Goal: Task Accomplishment & Management: Use online tool/utility

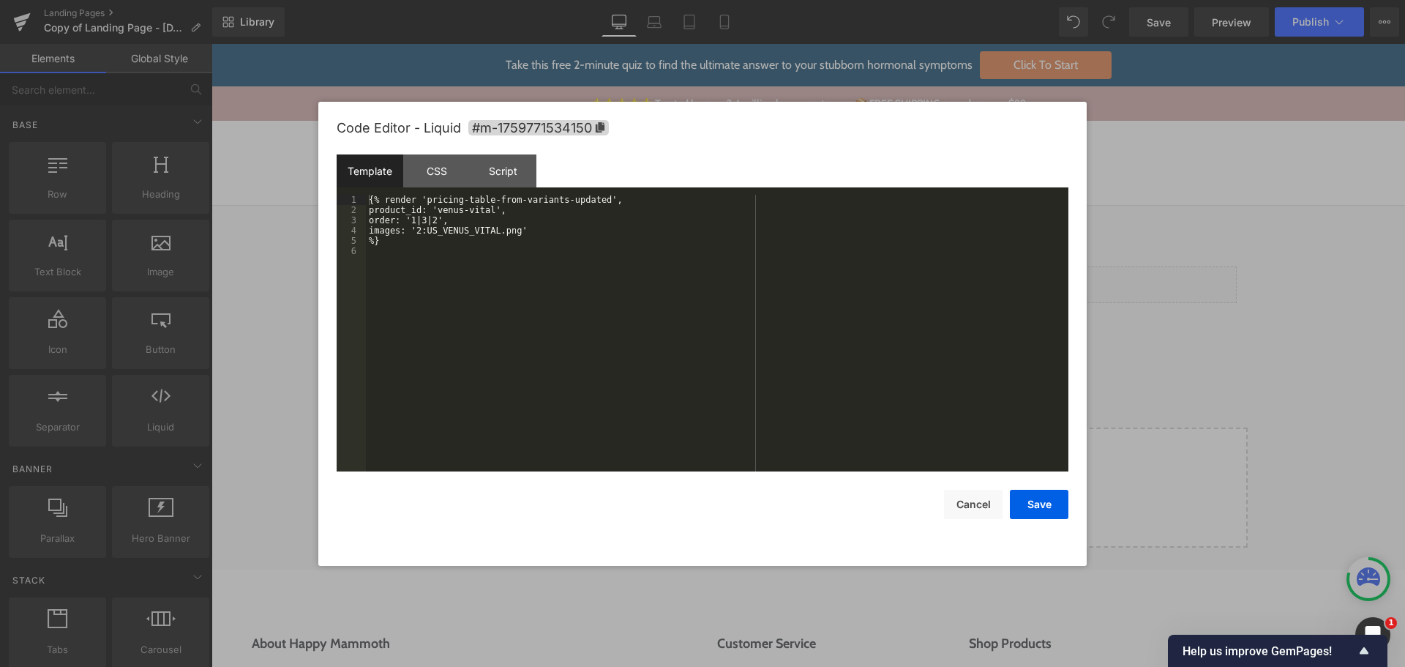
click at [683, 300] on div "{% render 'pricing-table-from-variants-updated', product_id: 'venus-vital', ord…" at bounding box center [717, 343] width 703 height 297
click at [553, 230] on div "{% render 'pricing-table-from-variants-updated', product_id: 'venus-vital', ord…" at bounding box center [717, 343] width 703 height 297
paste textarea
click at [425, 229] on div "{% render 'pricing-table-from-variants-updated', product_id: 'venus-vital', ord…" at bounding box center [717, 343] width 703 height 297
click at [436, 269] on div "{% render 'pricing-table-from-variants-updated', product_id: 'venus-vital', ord…" at bounding box center [717, 343] width 703 height 297
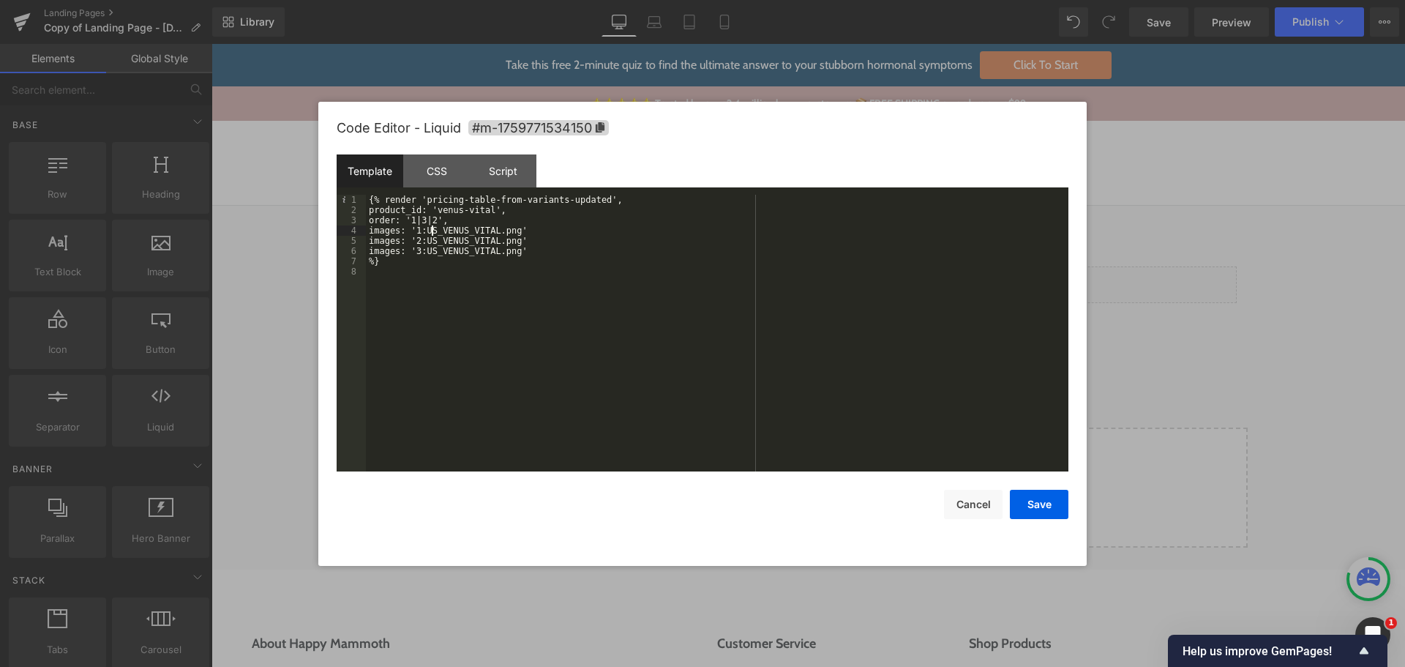
click at [431, 228] on div "{% render 'pricing-table-from-variants-updated', product_id: 'venus-vital', ord…" at bounding box center [717, 343] width 703 height 297
paste textarea
click at [506, 321] on div "{% render 'pricing-table-from-variants-updated', product_id: 'venus-vital', ord…" at bounding box center [717, 343] width 703 height 297
click at [1023, 504] on button "Save" at bounding box center [1039, 504] width 59 height 29
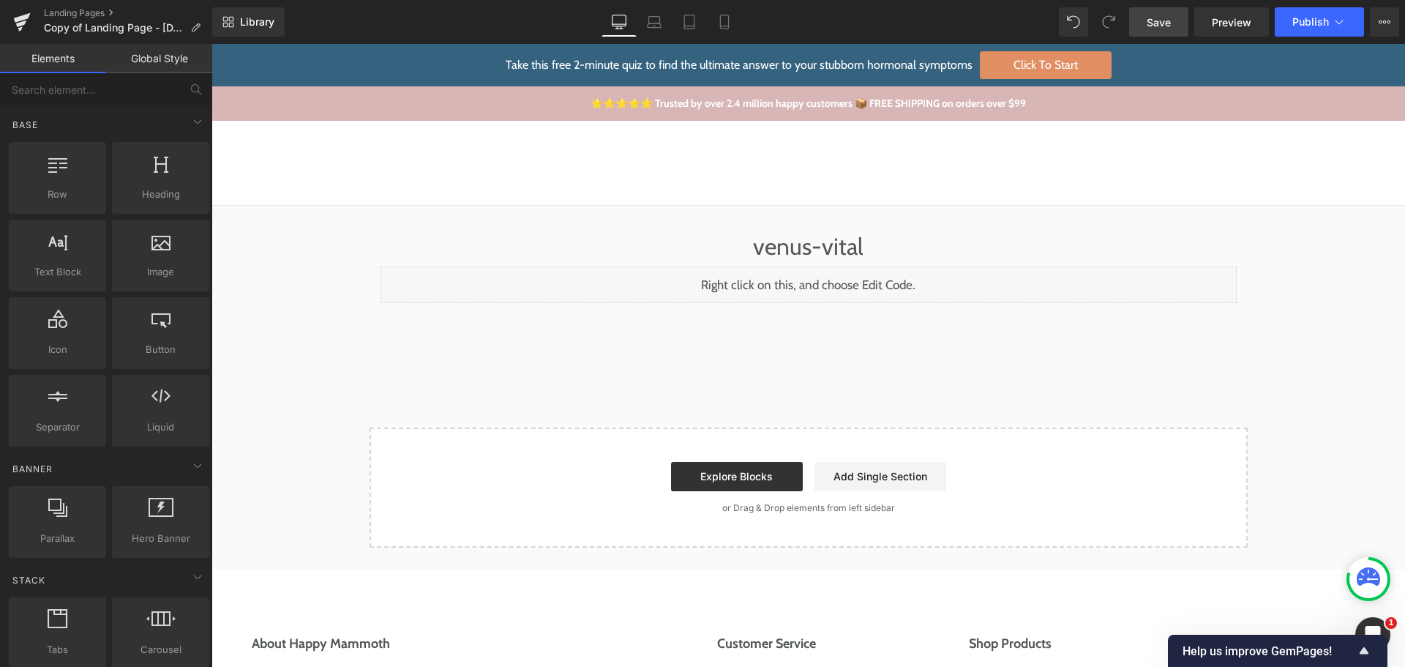
click at [1155, 16] on span "Save" at bounding box center [1159, 22] width 24 height 15
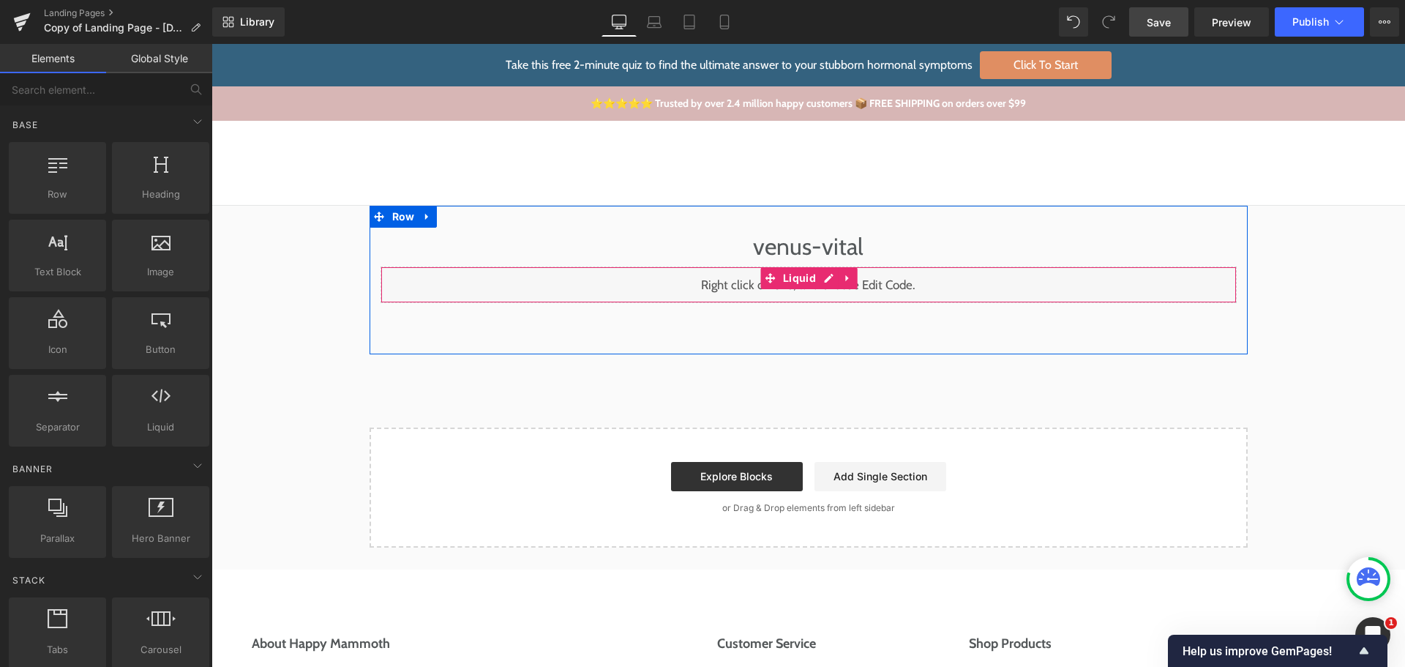
click at [821, 282] on div "Liquid" at bounding box center [809, 284] width 856 height 37
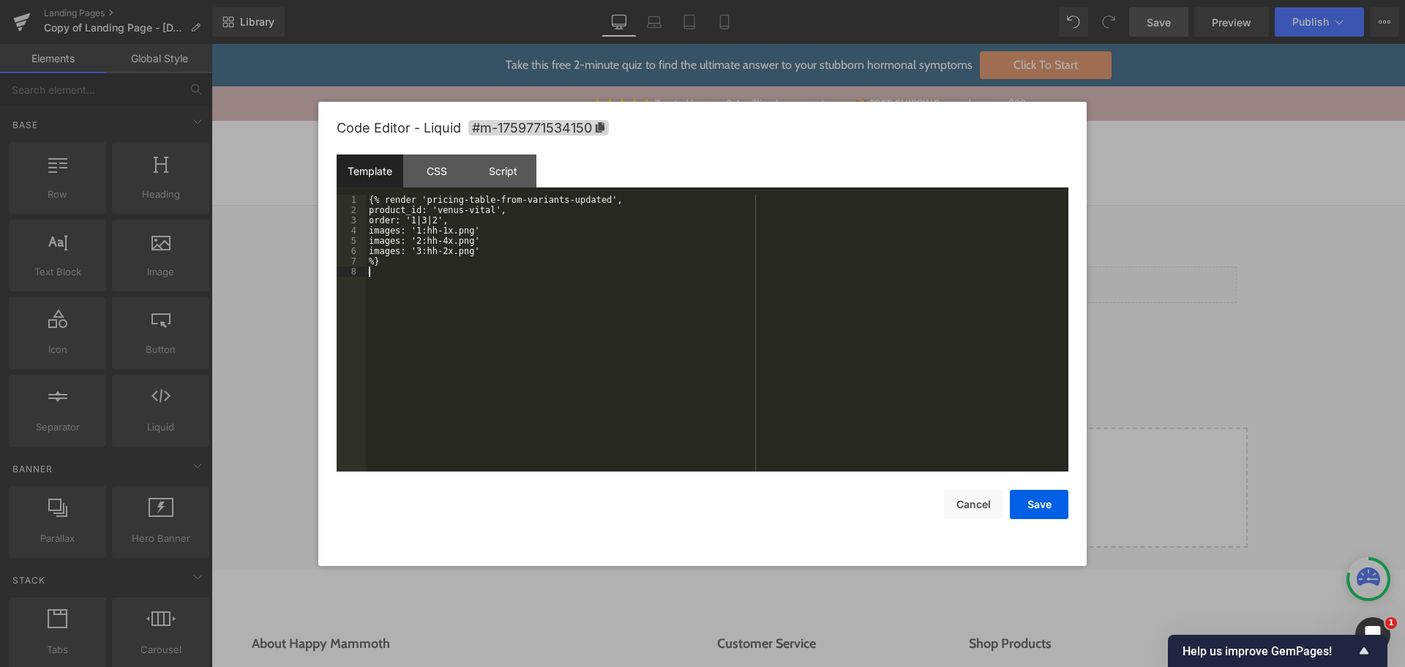
click at [472, 304] on div "{% render 'pricing-table-from-variants-updated', product_id: 'venus-vital', ord…" at bounding box center [717, 343] width 703 height 297
click at [424, 242] on div "{% render 'pricing-table-from-variants-updated', product_id: 'venus-vital', ord…" at bounding box center [717, 343] width 703 height 297
click at [485, 300] on div "{% render 'pricing-table-from-variants-updated', product_id: 'venus-vital', ord…" at bounding box center [717, 343] width 703 height 297
click at [528, 232] on div "{% render 'pricing-table-from-variants-updated', product_id: 'venus-vital', ord…" at bounding box center [717, 343] width 703 height 297
click at [539, 285] on div "{% render 'pricing-table-from-variants-updated', product_id: 'venus-vital', ord…" at bounding box center [717, 343] width 703 height 297
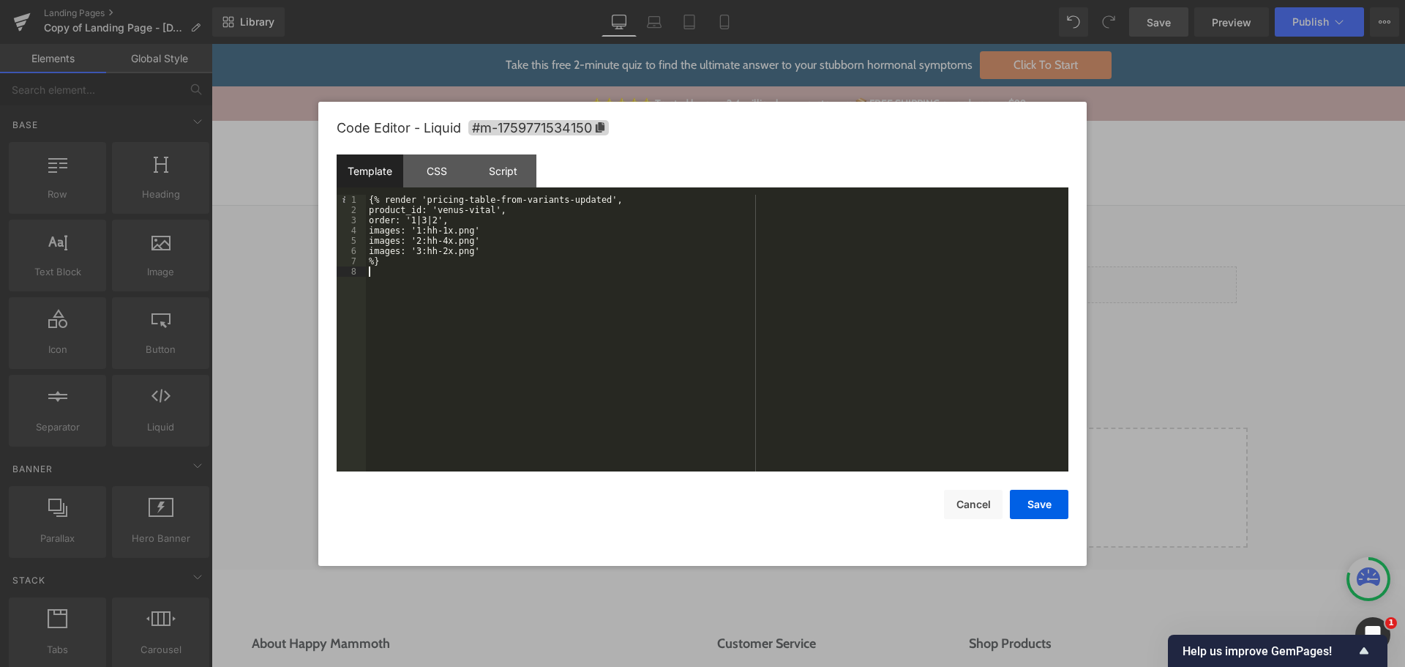
click at [529, 266] on div "{% render 'pricing-table-from-variants-updated', product_id: 'venus-vital', ord…" at bounding box center [717, 343] width 703 height 297
click at [509, 234] on div "{% render 'pricing-table-from-variants-updated', product_id: 'venus-vital', ord…" at bounding box center [717, 343] width 703 height 297
click at [444, 252] on div "{% render 'pricing-table-from-variants-updated', product_id: 'venus-vital', ord…" at bounding box center [717, 343] width 703 height 297
click at [468, 326] on div "{% render 'pricing-table-from-variants-updated', product_id: 'venus-vital', ord…" at bounding box center [717, 343] width 703 height 297
click at [1048, 504] on button "Save" at bounding box center [1039, 504] width 59 height 29
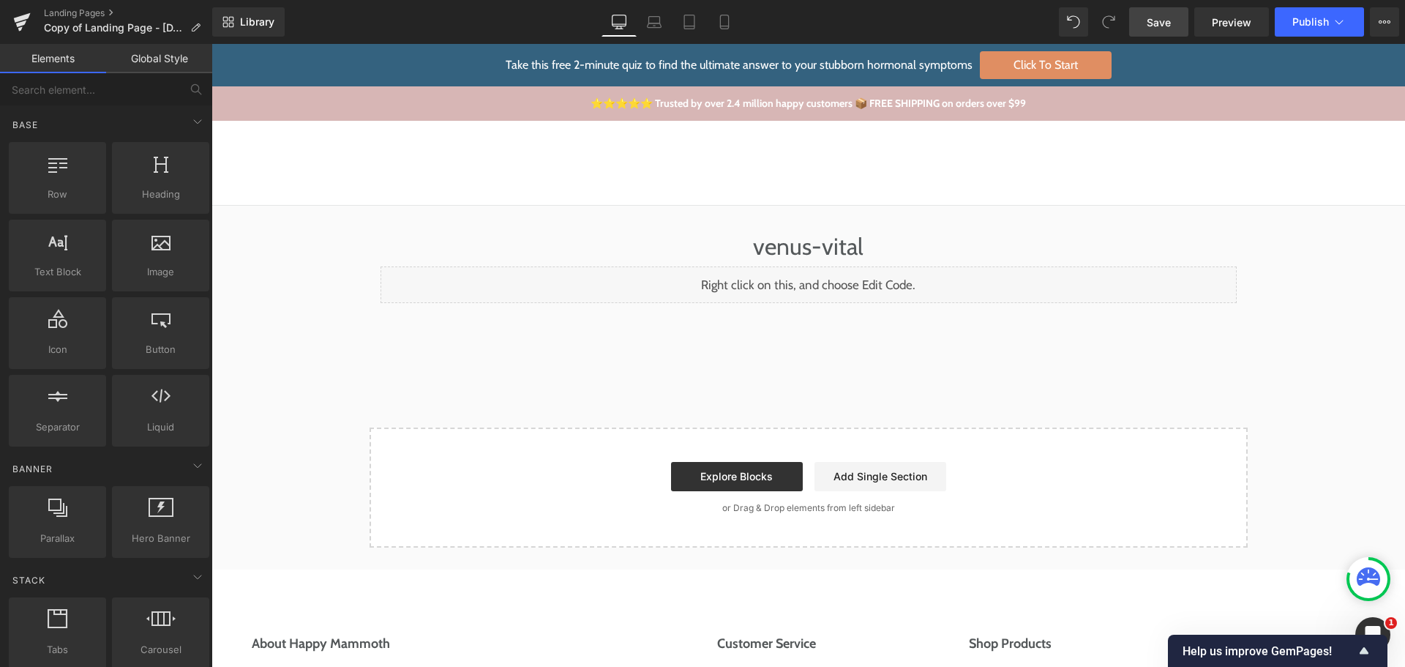
click at [1158, 17] on span "Save" at bounding box center [1159, 22] width 24 height 15
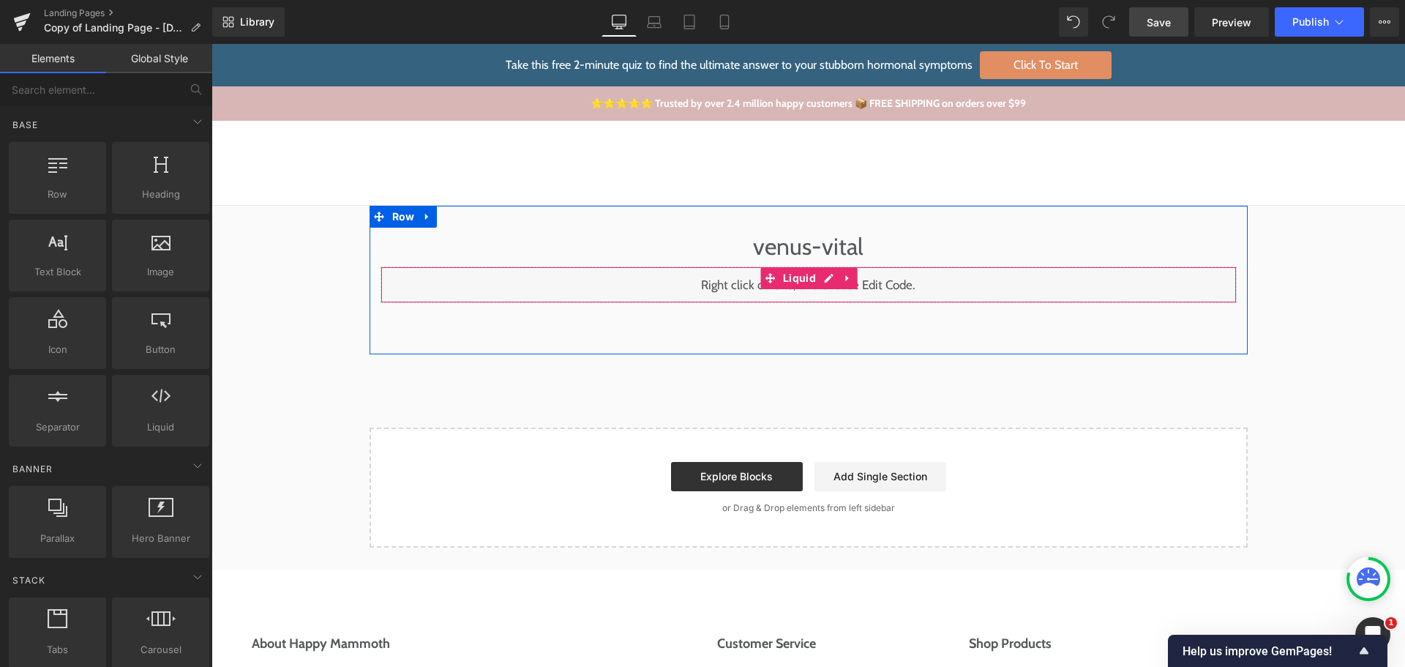
click at [820, 279] on div "Liquid" at bounding box center [809, 284] width 856 height 37
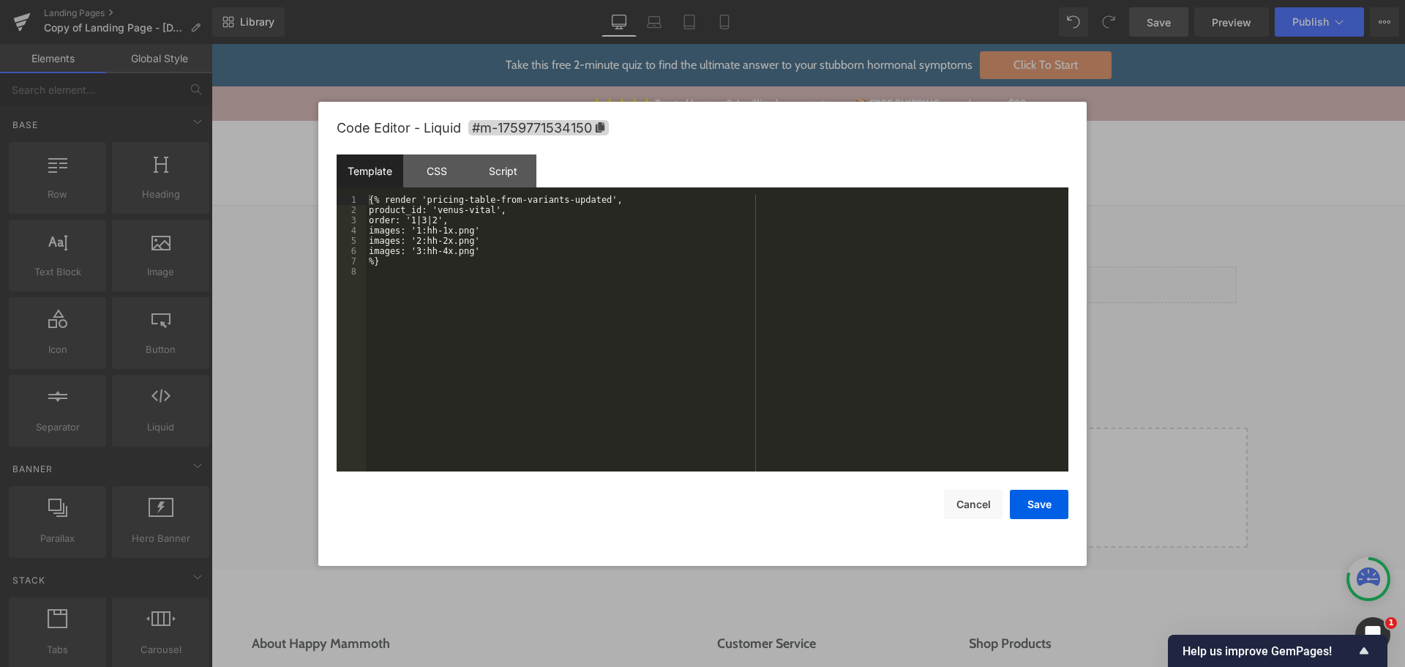
click at [644, 272] on div "{% render 'pricing-table-from-variants-updated', product_id: 'venus-vital', ord…" at bounding box center [717, 343] width 703 height 297
click at [509, 241] on div "{% render 'pricing-table-from-variants-updated', product_id: 'venus-vital', ord…" at bounding box center [717, 343] width 703 height 297
click at [509, 240] on div "{% render 'pricing-table-from-variants-updated', product_id: 'venus-vital', ord…" at bounding box center [717, 343] width 703 height 297
click at [1034, 509] on button "Save" at bounding box center [1039, 504] width 59 height 29
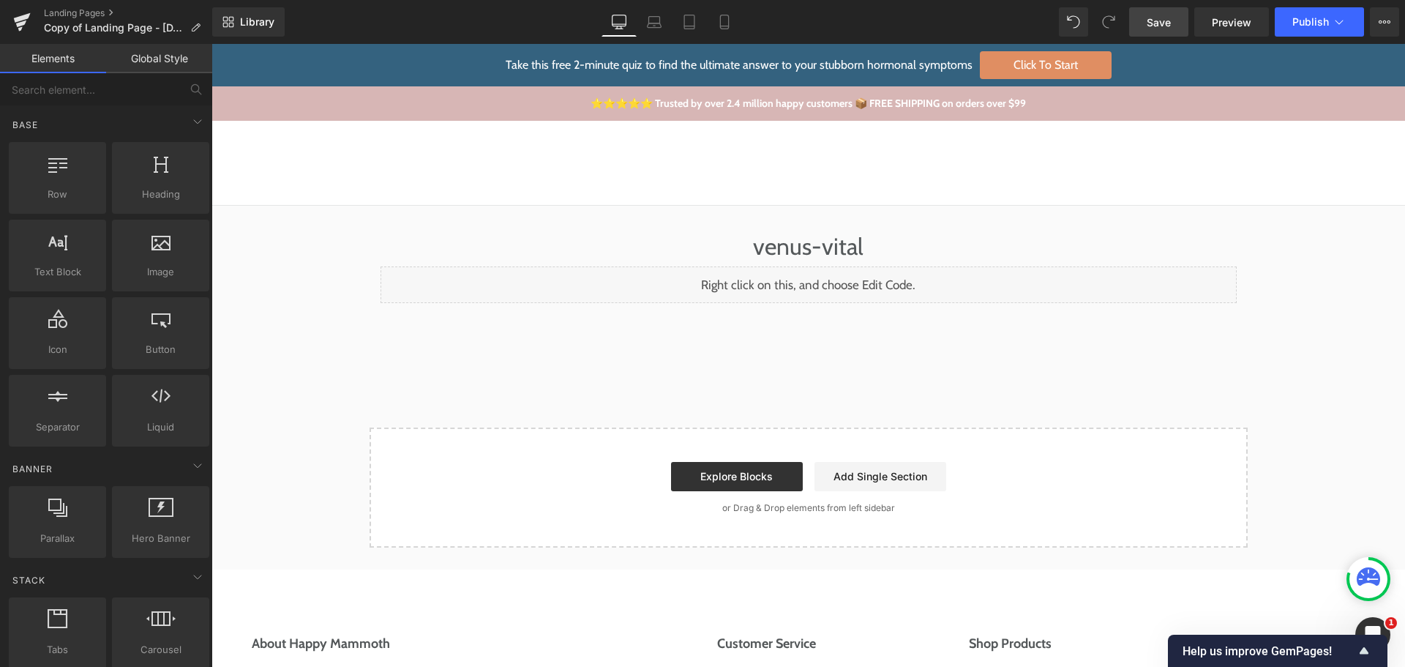
click at [1159, 19] on span "Save" at bounding box center [1159, 22] width 24 height 15
